Goal: Information Seeking & Learning: Learn about a topic

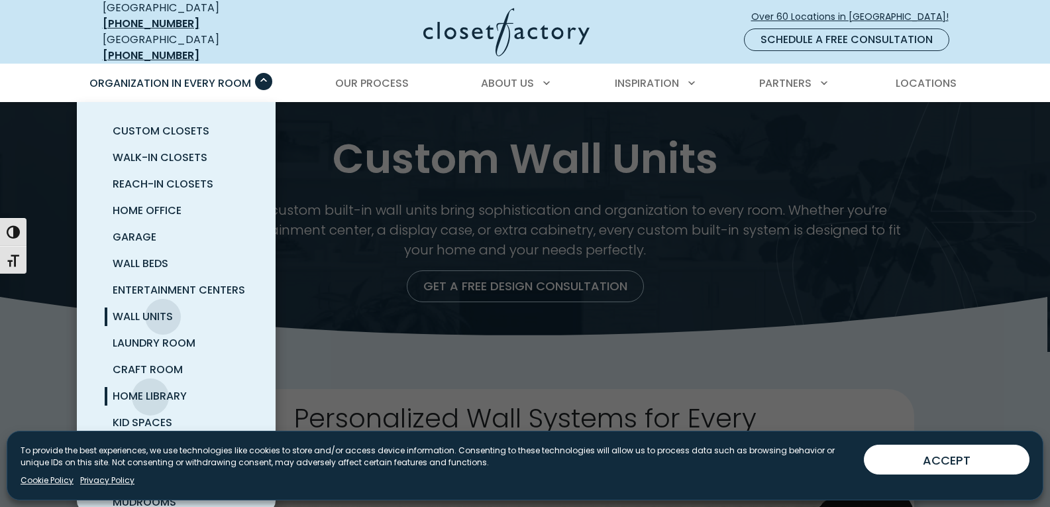
click at [150, 388] on span "Home Library" at bounding box center [150, 395] width 74 height 15
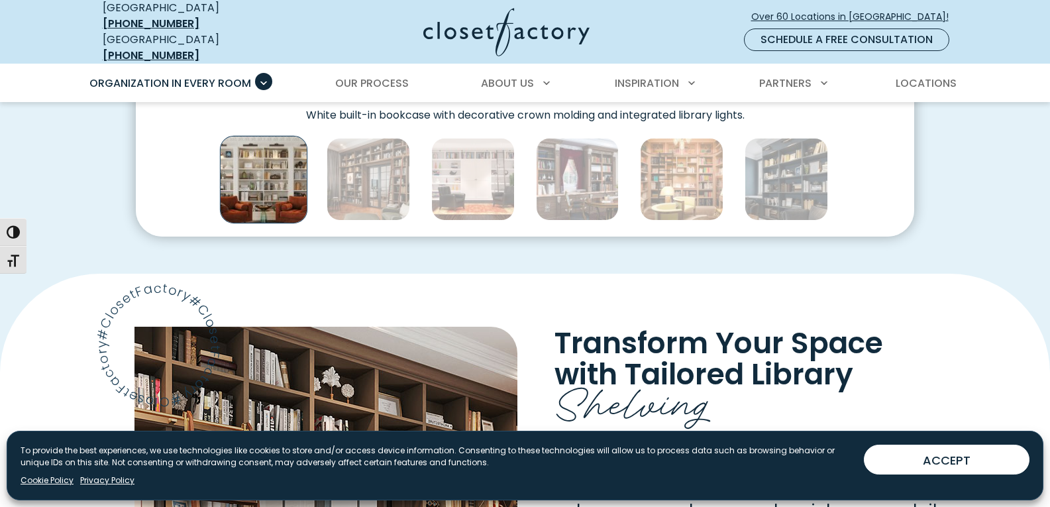
scroll to position [790, 0]
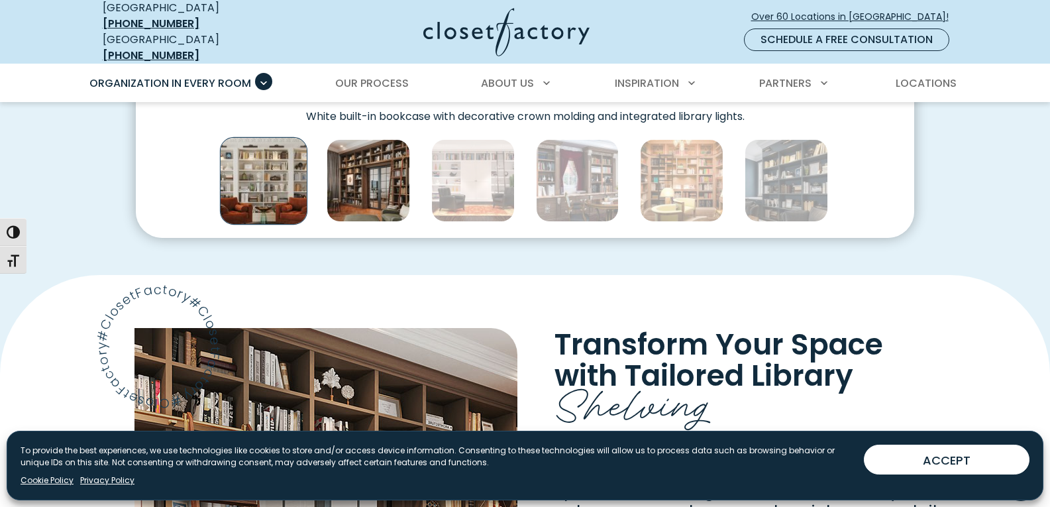
click at [372, 199] on img "Thumbnail Gallery" at bounding box center [368, 180] width 83 height 83
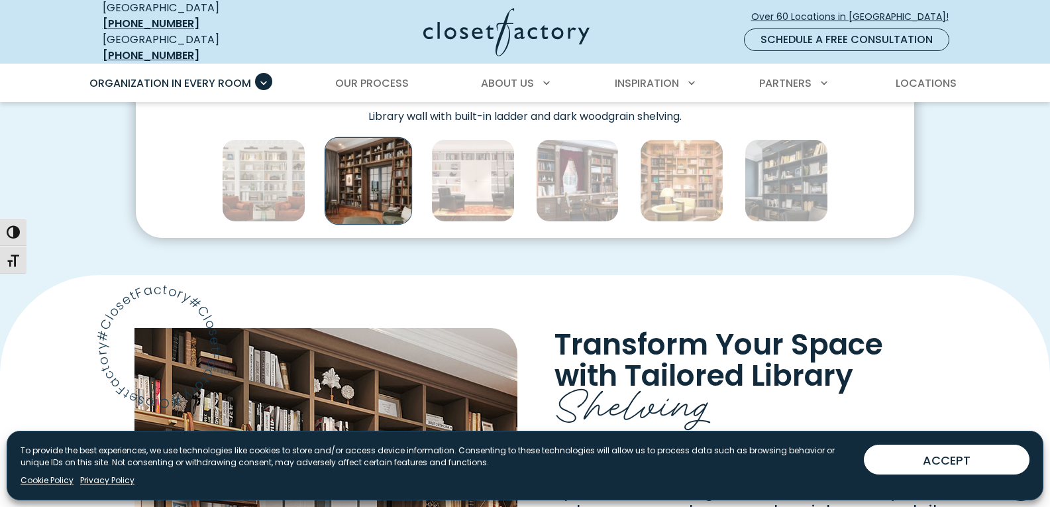
click at [372, 199] on img "Thumbnail Gallery" at bounding box center [368, 179] width 87 height 87
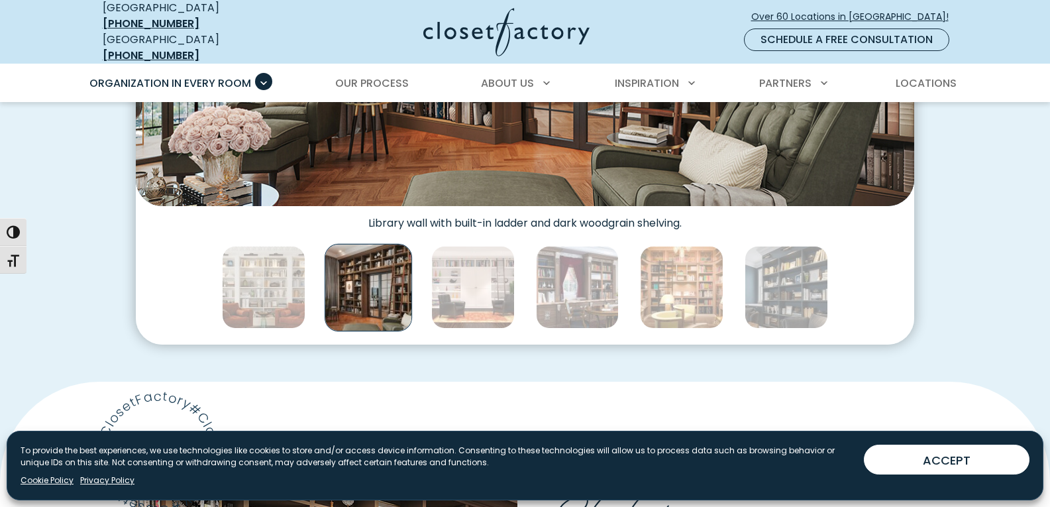
scroll to position [684, 0]
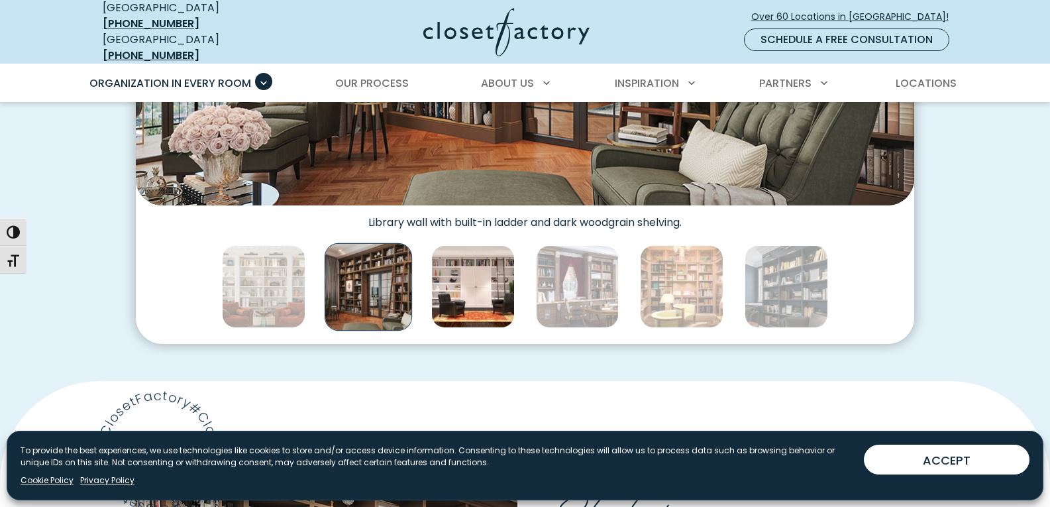
click at [448, 273] on img "Thumbnail Gallery" at bounding box center [472, 286] width 83 height 83
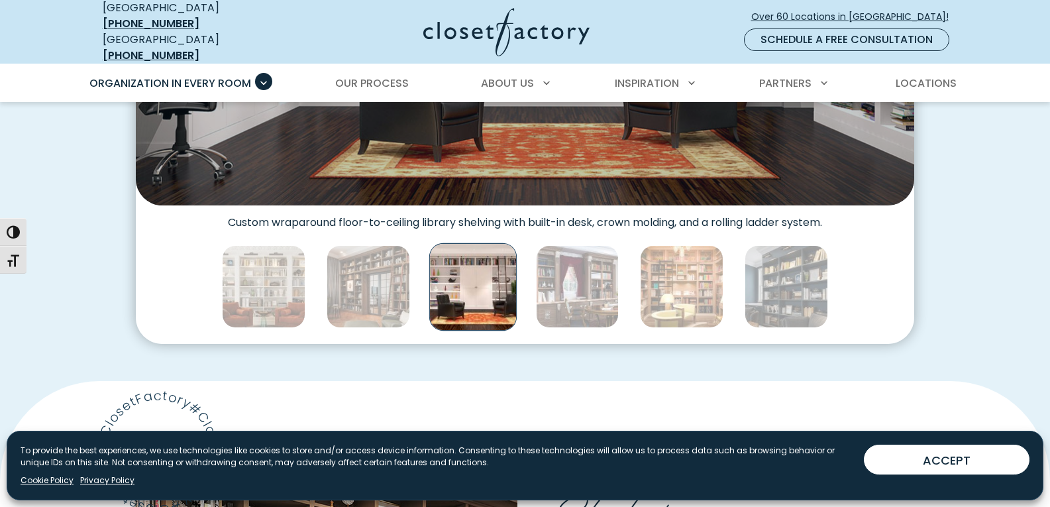
click at [448, 273] on img "Thumbnail Gallery" at bounding box center [472, 286] width 87 height 87
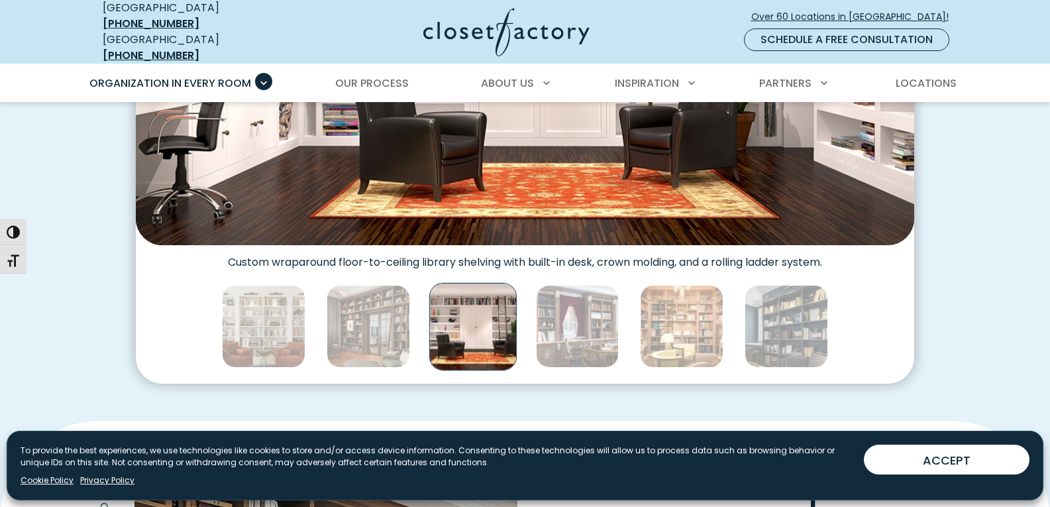
scroll to position [645, 0]
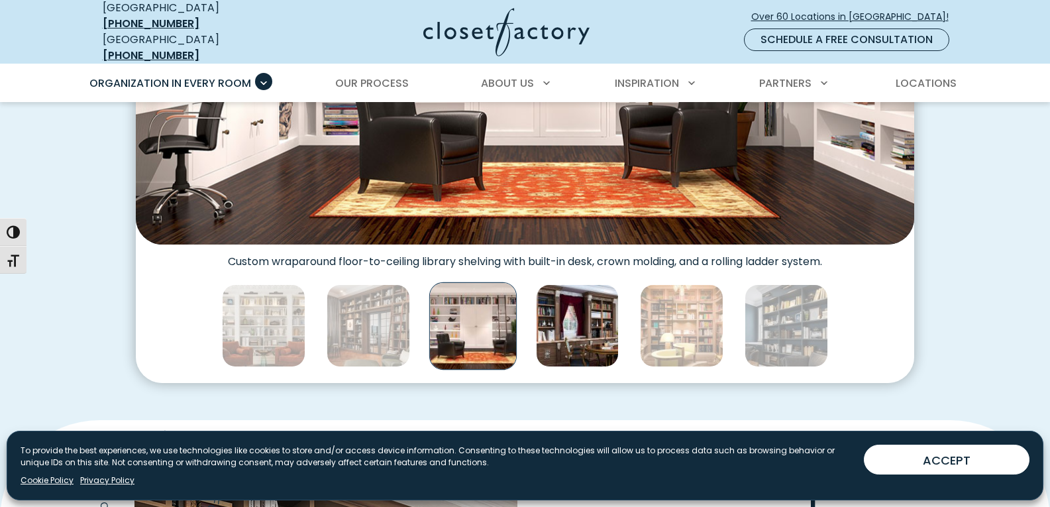
click at [557, 328] on img "Thumbnail Gallery" at bounding box center [577, 325] width 83 height 83
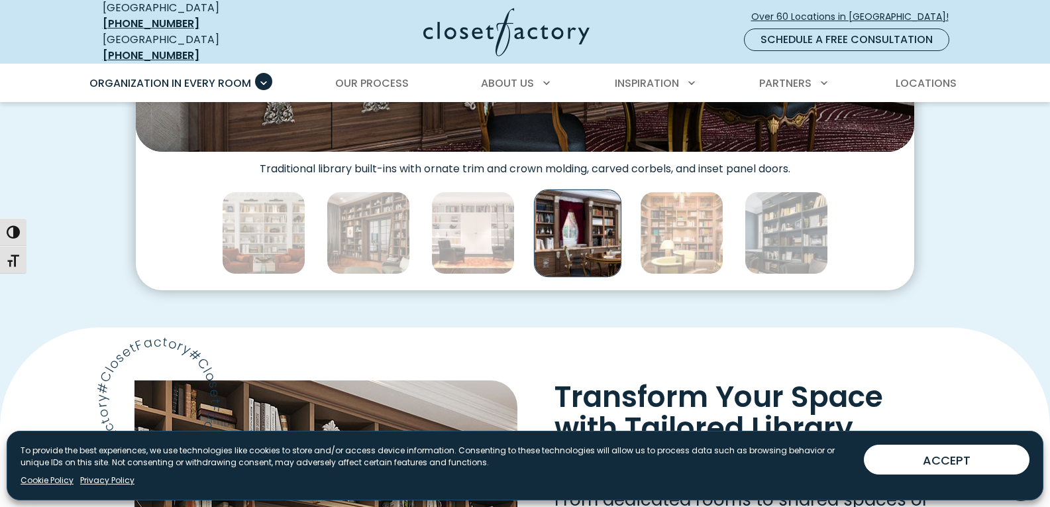
scroll to position [736, 0]
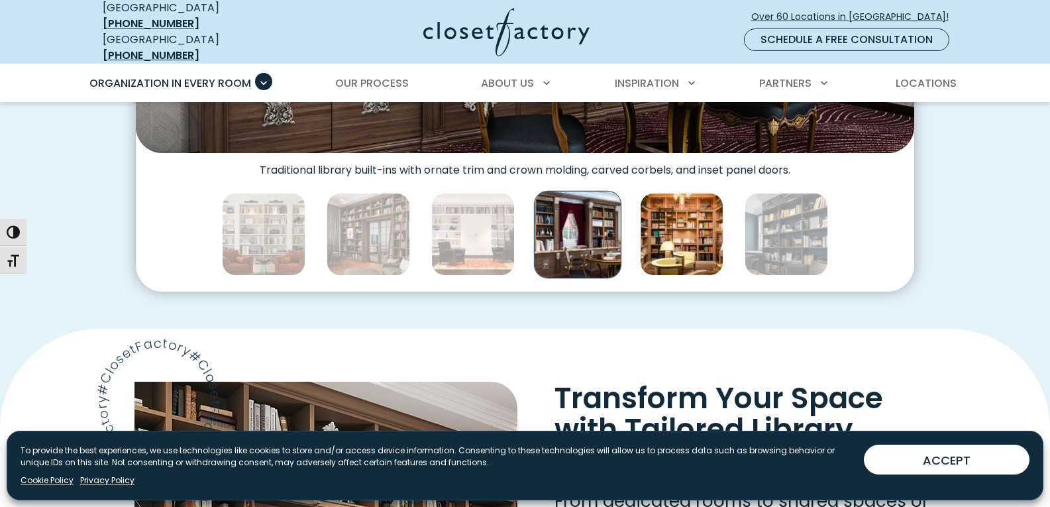
click at [681, 221] on img "Thumbnail Gallery" at bounding box center [681, 234] width 83 height 83
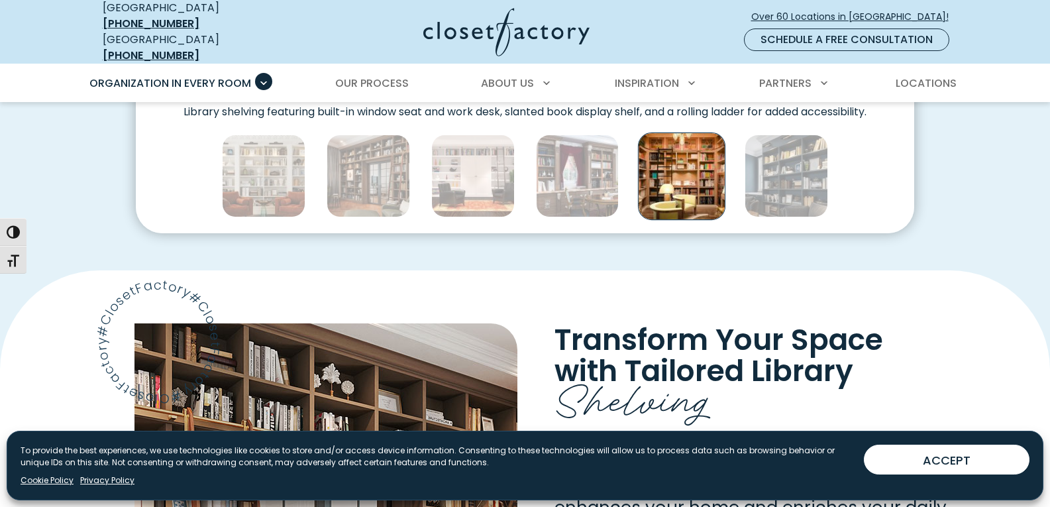
scroll to position [795, 0]
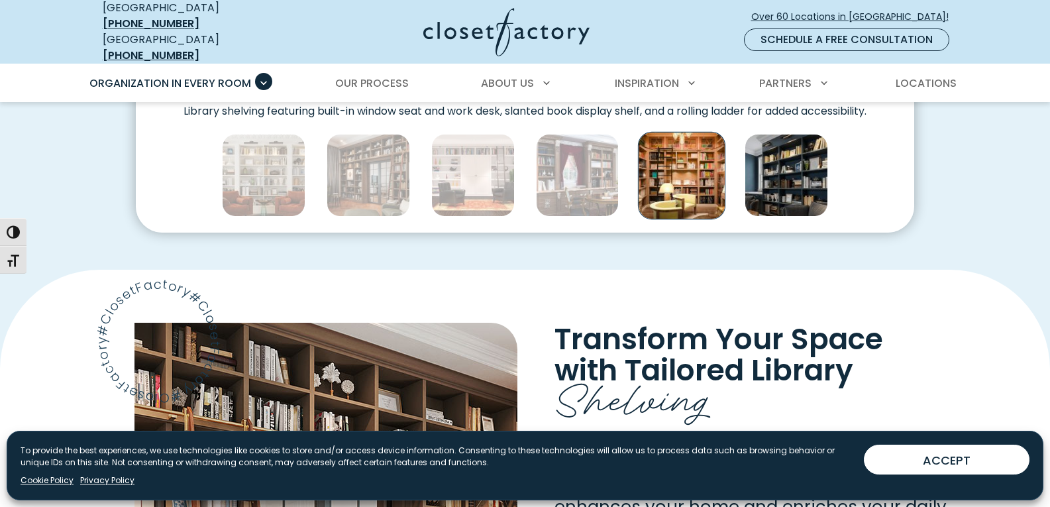
click at [755, 174] on img "Thumbnail Gallery" at bounding box center [786, 175] width 83 height 83
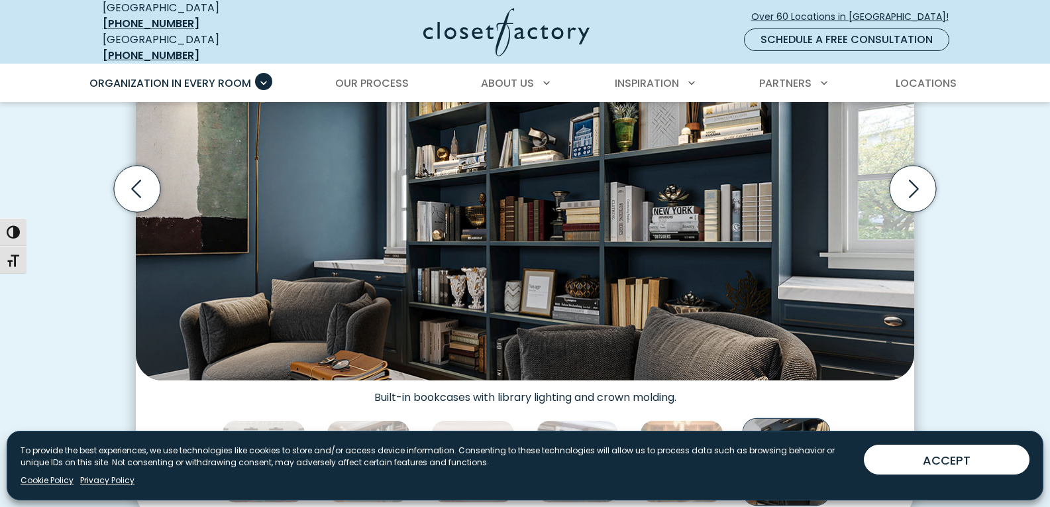
scroll to position [510, 0]
